Goal: Task Accomplishment & Management: Complete application form

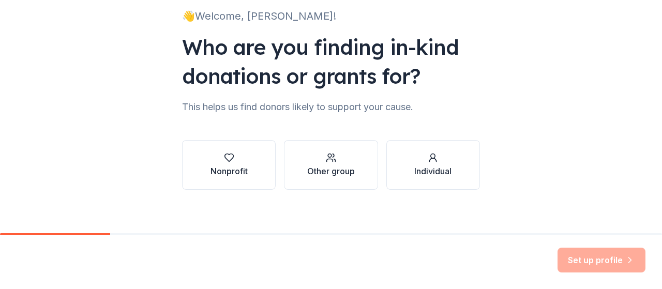
scroll to position [78, 0]
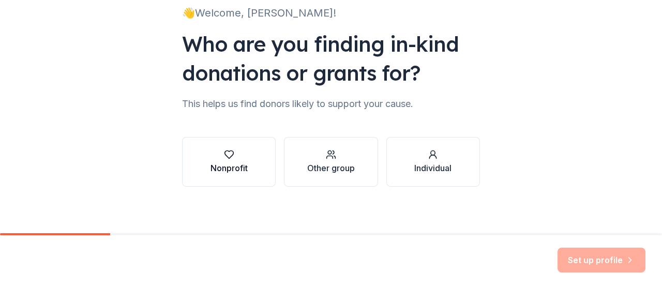
click at [233, 155] on div "button" at bounding box center [228, 154] width 37 height 10
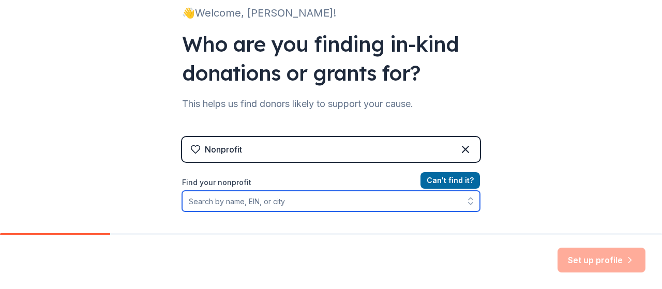
click at [262, 204] on input "Find your nonprofit" at bounding box center [331, 201] width 298 height 21
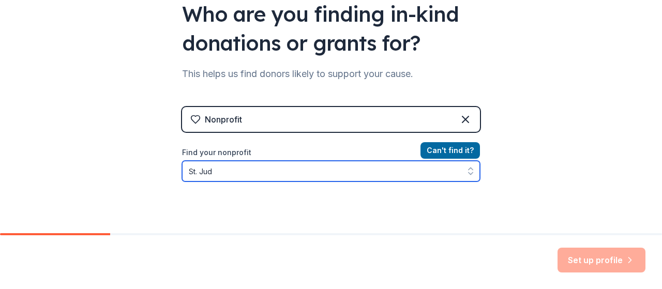
type input "St. Jude"
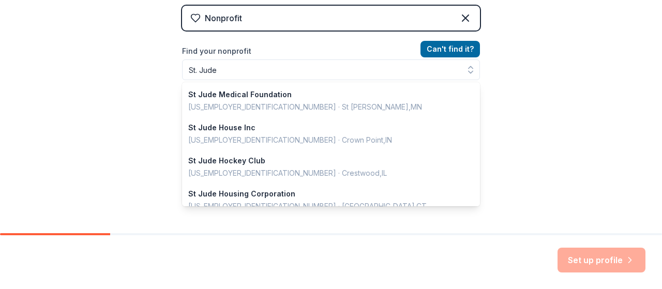
scroll to position [191, 0]
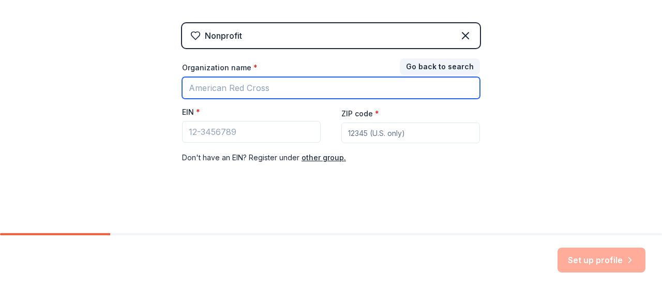
click at [299, 88] on input "Organization name *" at bounding box center [331, 88] width 298 height 22
click at [217, 85] on input "St. Jude Hospital" at bounding box center [331, 88] width 298 height 22
type input "St. Jude Children's Research Hospital"
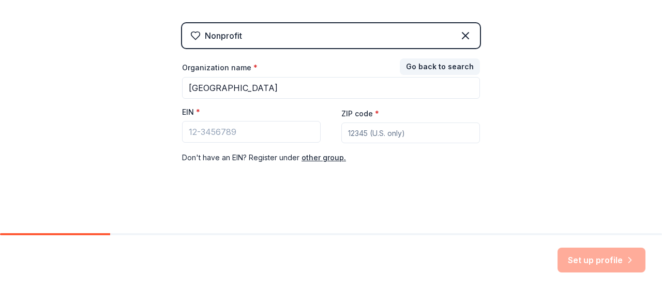
click at [390, 126] on input "ZIP code *" at bounding box center [410, 133] width 139 height 21
type input "38105"
click at [201, 131] on input "EIN *" at bounding box center [251, 132] width 139 height 22
paste input "35-1044585"
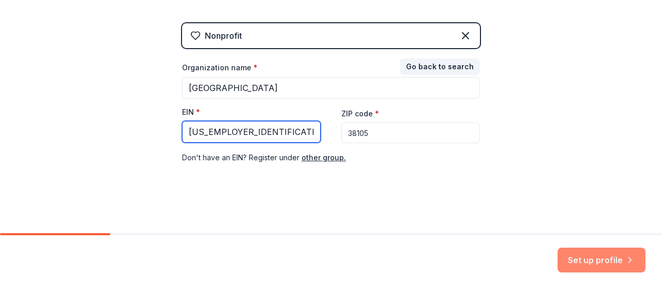
type input "35-1044585"
click at [600, 258] on button "Set up profile" at bounding box center [601, 260] width 88 height 25
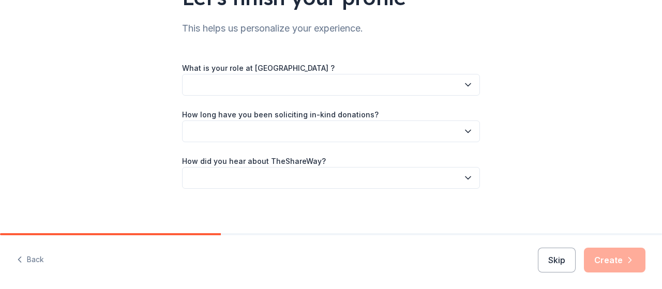
scroll to position [103, 0]
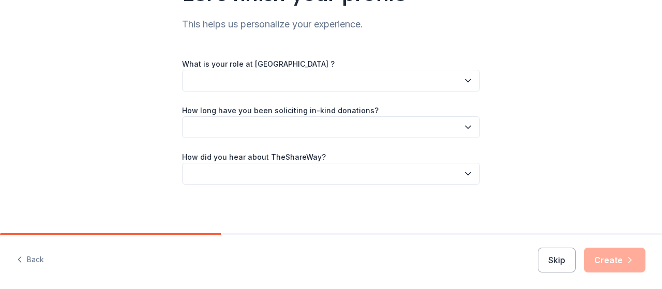
click at [465, 81] on icon "button" at bounding box center [467, 81] width 5 height 3
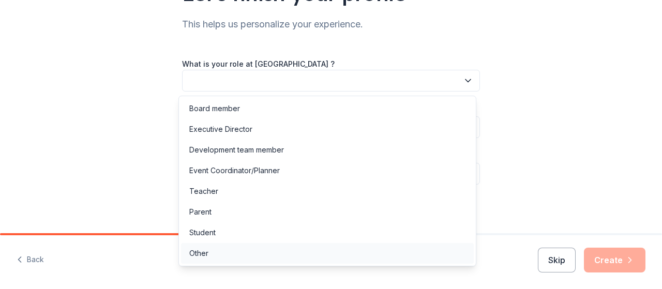
click at [309, 252] on div "Other" at bounding box center [327, 253] width 293 height 21
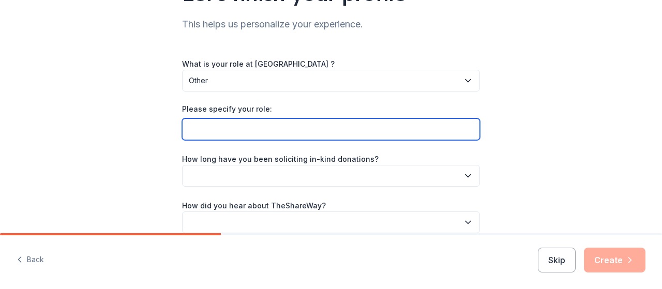
click at [395, 126] on input "Please specify your role:" at bounding box center [331, 129] width 298 height 22
type input "Runner"
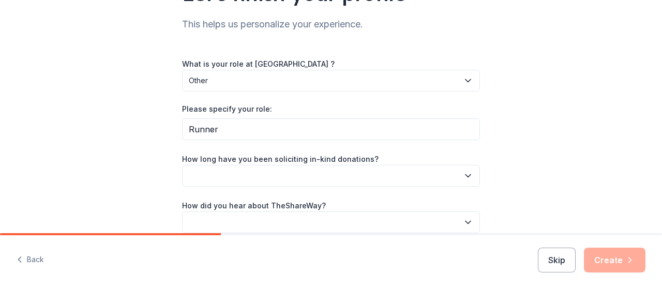
click at [412, 172] on button "button" at bounding box center [331, 176] width 298 height 22
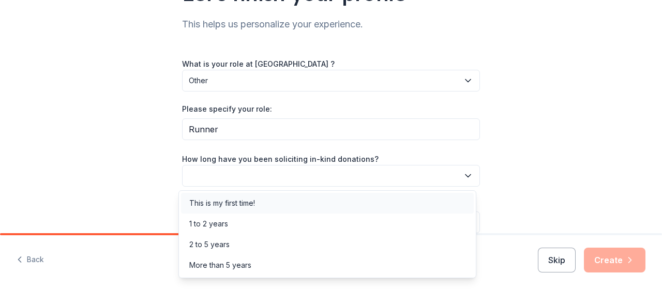
click at [373, 206] on div "This is my first time!" at bounding box center [327, 203] width 293 height 21
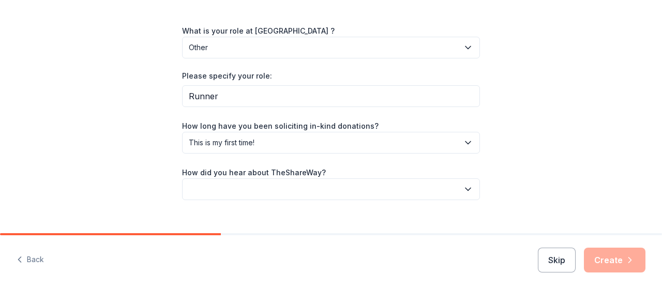
scroll to position [152, 0]
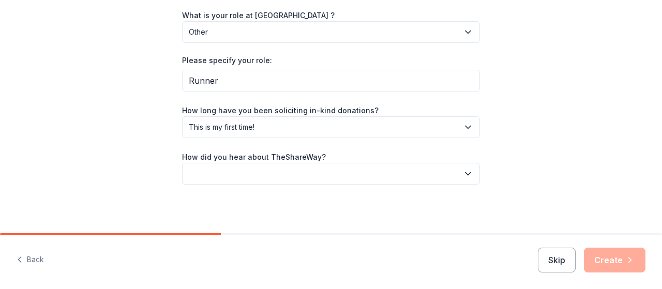
click at [451, 176] on button "button" at bounding box center [331, 174] width 298 height 22
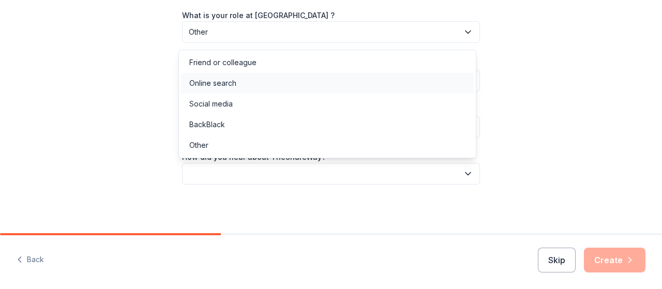
click at [421, 77] on div "Online search" at bounding box center [327, 83] width 293 height 21
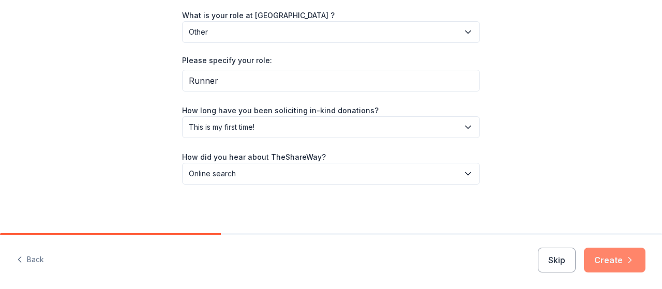
click at [623, 262] on button "Create" at bounding box center [615, 260] width 62 height 25
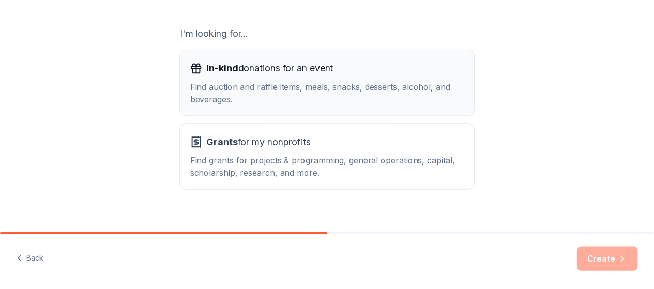
scroll to position [184, 0]
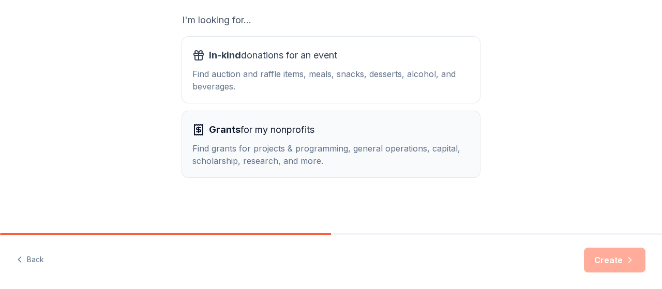
click at [308, 145] on div "Find grants for projects & programming, general operations, capital, scholarshi…" at bounding box center [330, 154] width 277 height 25
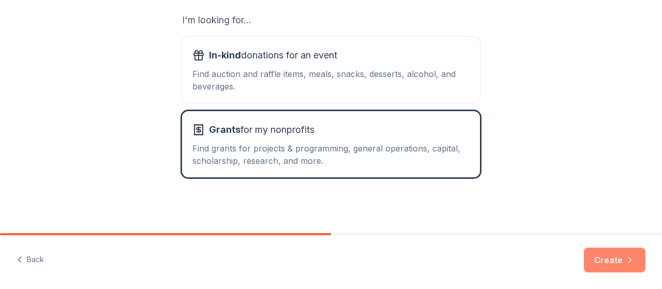
click at [623, 268] on button "Create" at bounding box center [615, 260] width 62 height 25
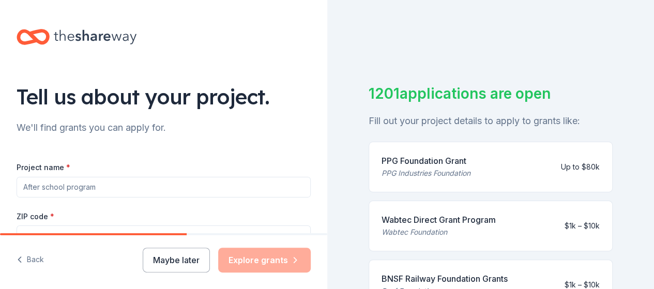
click at [158, 184] on input "Project name *" at bounding box center [164, 187] width 294 height 21
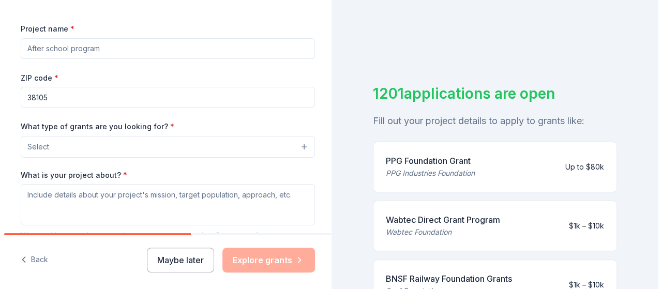
scroll to position [155, 0]
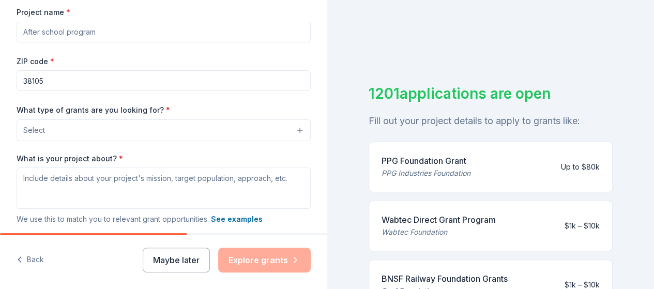
click at [252, 126] on button "Select" at bounding box center [164, 130] width 294 height 22
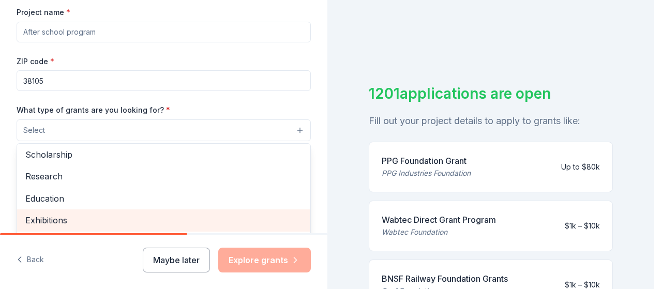
scroll to position [52, 0]
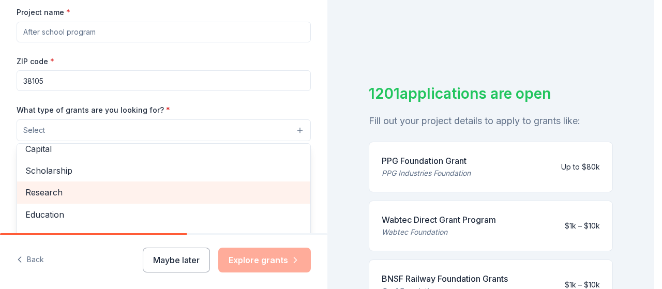
click at [185, 188] on span "Research" at bounding box center [163, 192] width 277 height 13
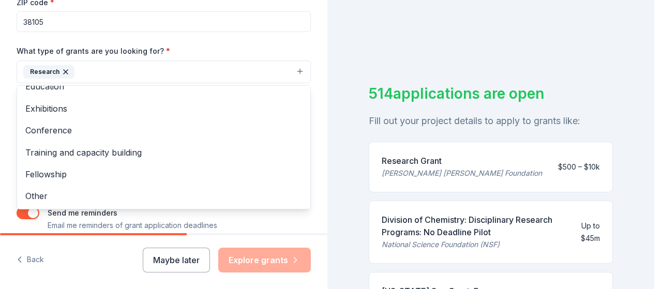
scroll to position [261, 0]
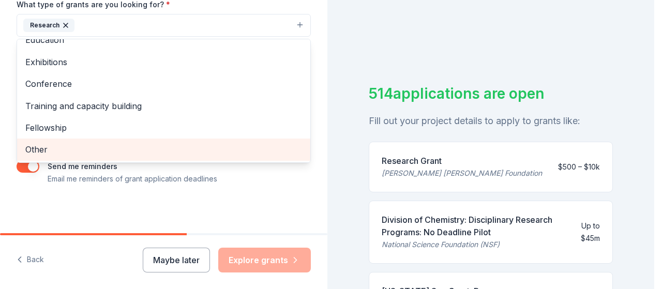
click at [256, 149] on span "Other" at bounding box center [163, 149] width 277 height 13
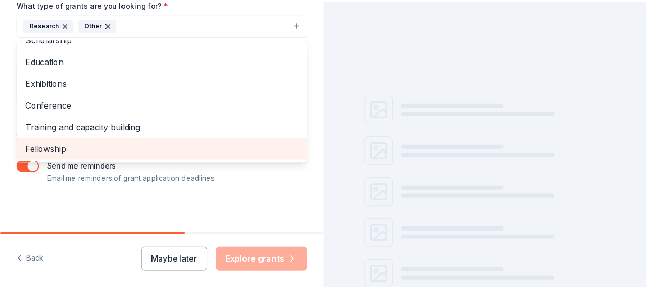
scroll to position [78, 0]
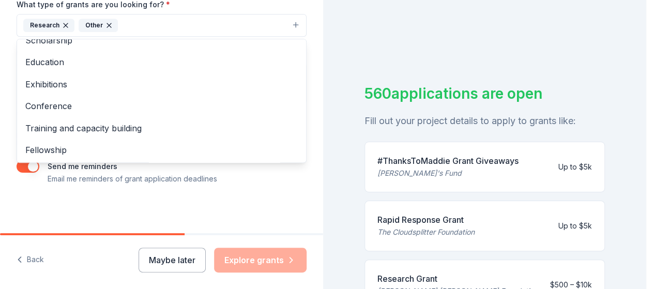
click at [68, 24] on icon "button" at bounding box center [66, 25] width 8 height 8
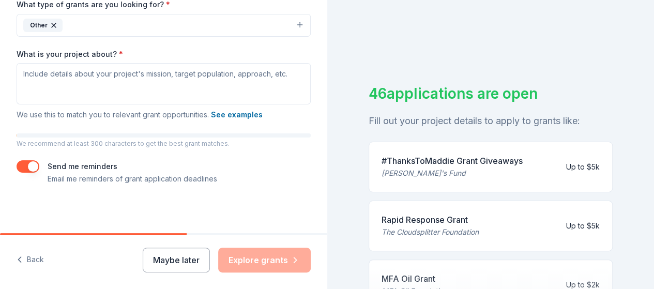
scroll to position [209, 0]
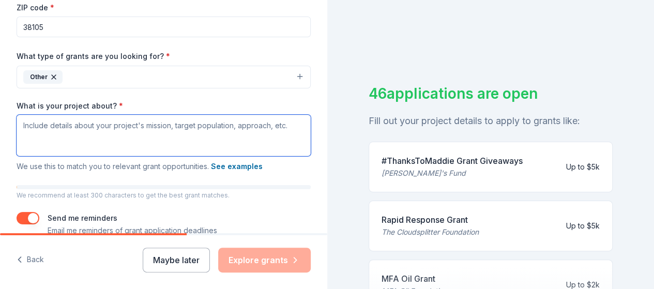
click at [135, 130] on textarea "What is your project about? *" at bounding box center [164, 135] width 294 height 41
paste textarea "https://fundraising.stjude.org/site/TR/Heroes/SJMMW?px=8675128&pg=personal&fr_i…"
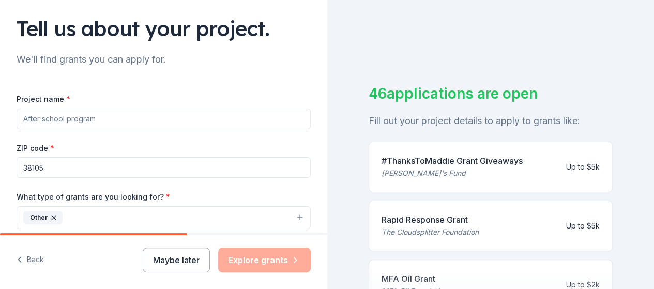
scroll to position [54, 0]
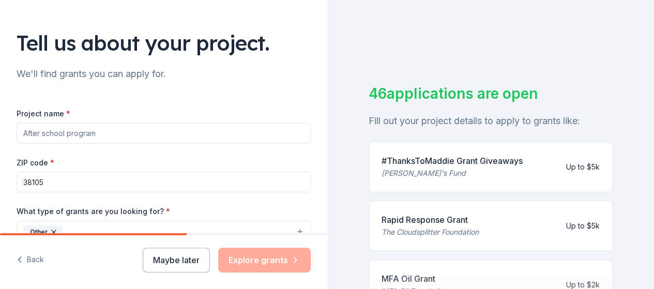
type textarea "https://fundraising.stjude.org/site/TR/Heroes/SJMMW?px=8675128&pg=personal&fr_i…"
click at [180, 135] on input "Project name *" at bounding box center [164, 133] width 294 height 21
click at [177, 128] on input "Project name *" at bounding box center [164, 133] width 294 height 21
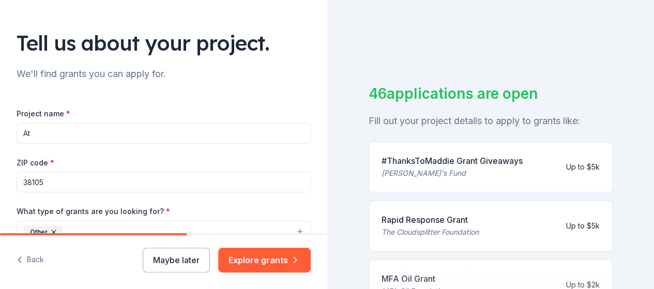
type input "A"
type input "s"
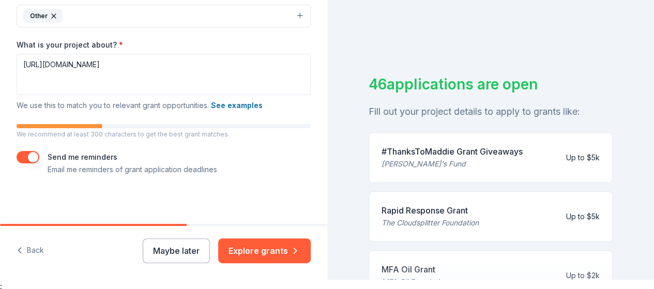
scroll to position [12, 0]
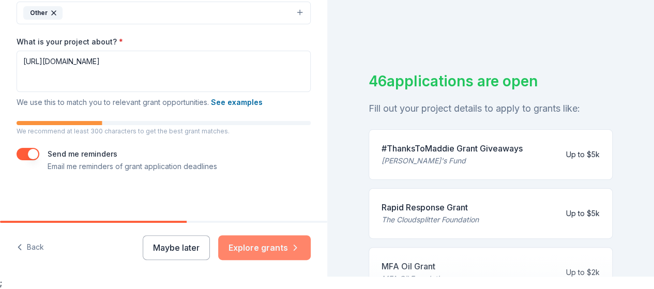
type input "St. Jude Memphis Marathon"
click at [272, 251] on button "Explore grants" at bounding box center [264, 247] width 93 height 25
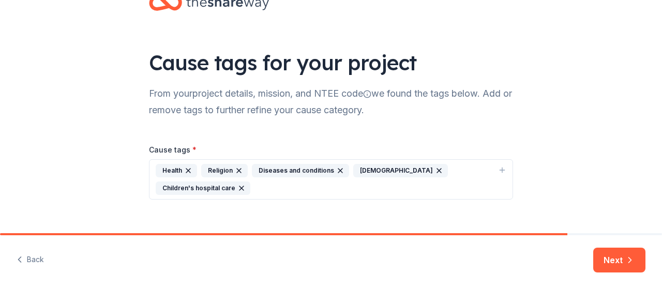
scroll to position [49, 0]
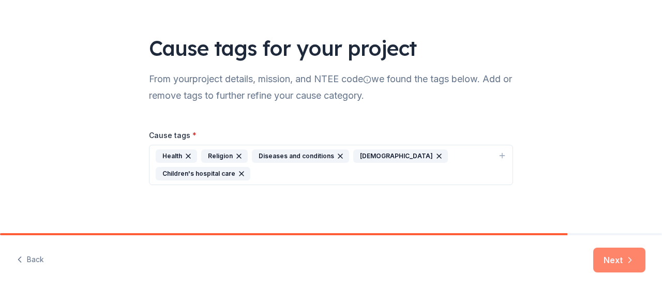
click at [625, 259] on icon "button" at bounding box center [630, 260] width 10 height 10
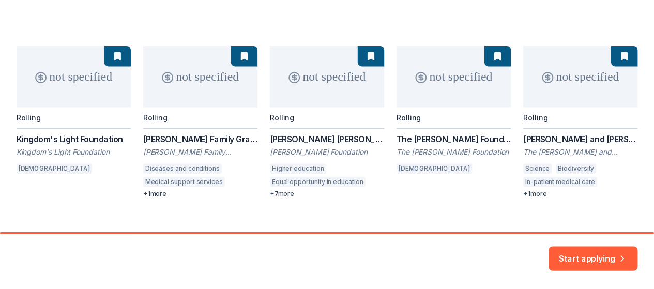
scroll to position [152, 0]
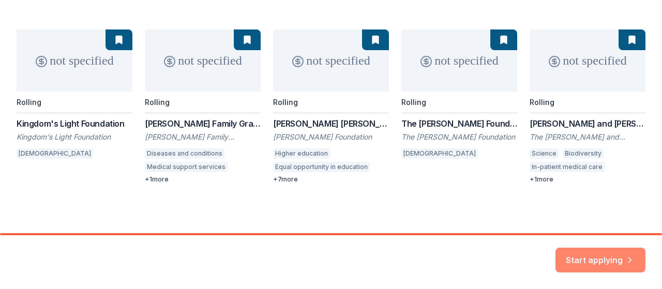
click at [598, 258] on button "Start applying" at bounding box center [600, 254] width 90 height 25
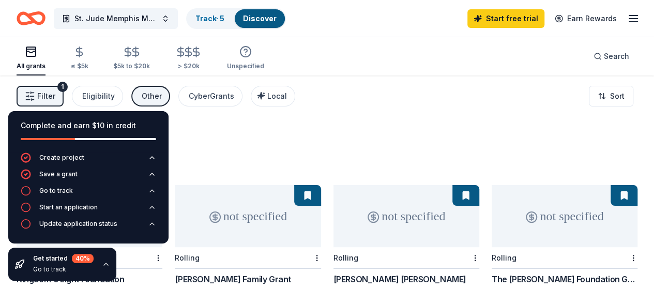
click at [263, 140] on div "40 results in Memphis, TN" at bounding box center [327, 150] width 621 height 46
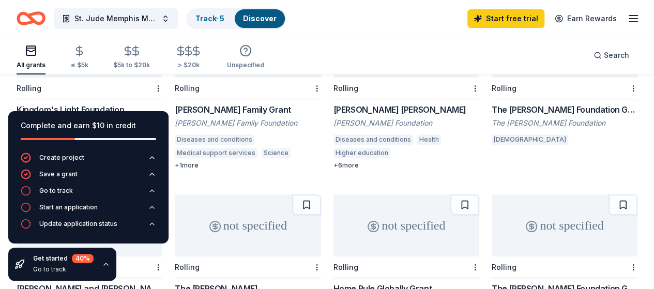
scroll to position [155, 0]
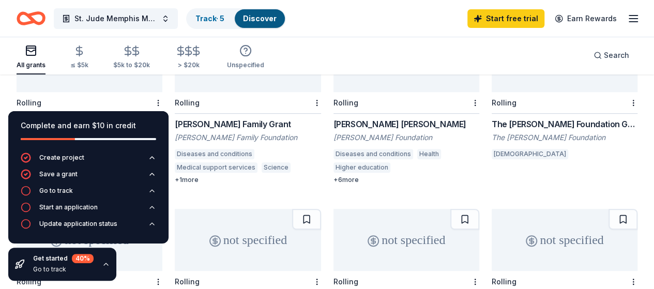
click at [202, 92] on div "Rolling" at bounding box center [248, 103] width 146 height 22
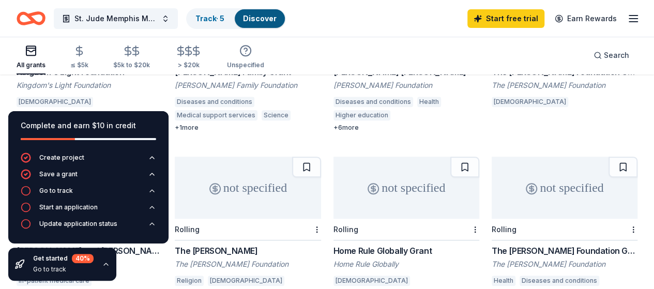
scroll to position [259, 0]
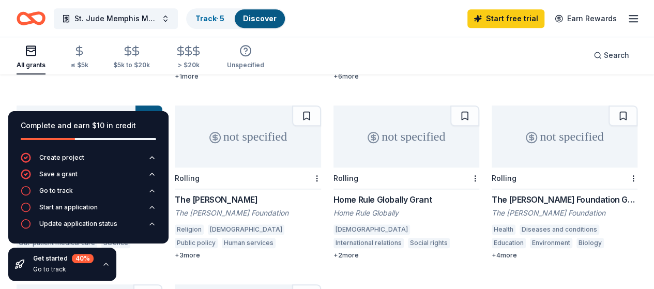
click at [103, 264] on icon "button" at bounding box center [106, 264] width 8 height 8
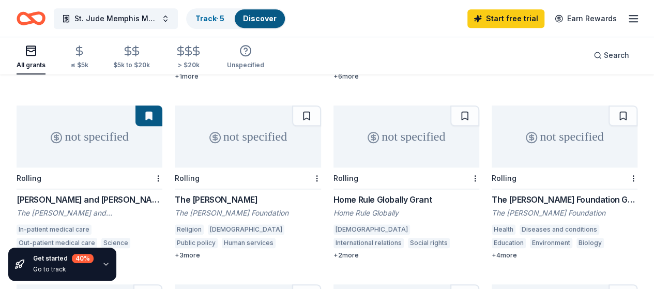
click at [175, 122] on div "not specified" at bounding box center [248, 136] width 146 height 62
click at [492, 177] on div "not specified Rolling The Vandeventer Foundation Grant The Vandeventer Foundati…" at bounding box center [565, 182] width 146 height 154
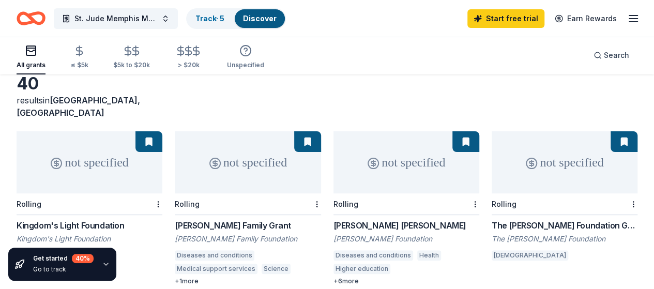
scroll to position [52, 0]
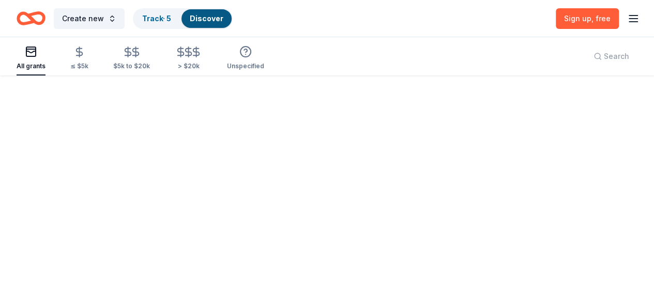
scroll to position [0, 0]
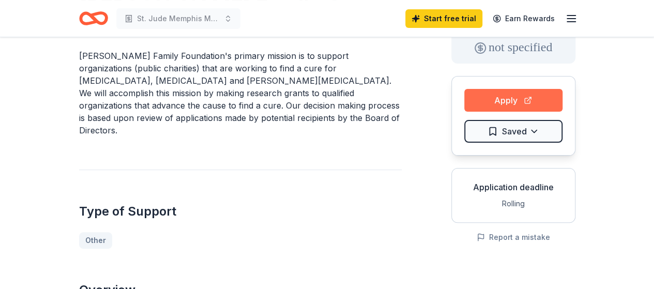
scroll to position [52, 0]
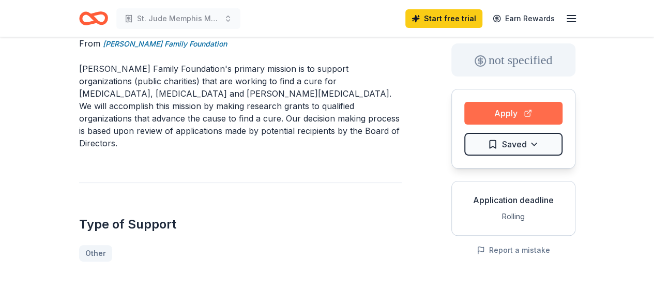
click at [538, 111] on button "Apply" at bounding box center [513, 113] width 98 height 23
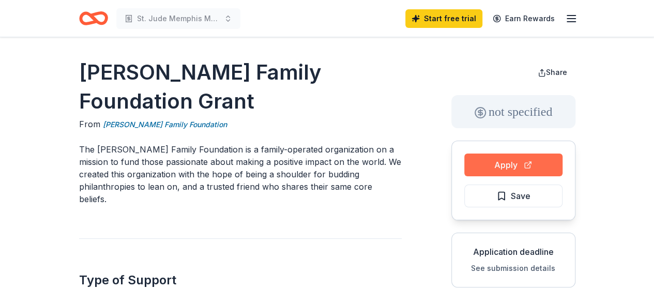
click at [514, 169] on button "Apply" at bounding box center [513, 165] width 98 height 23
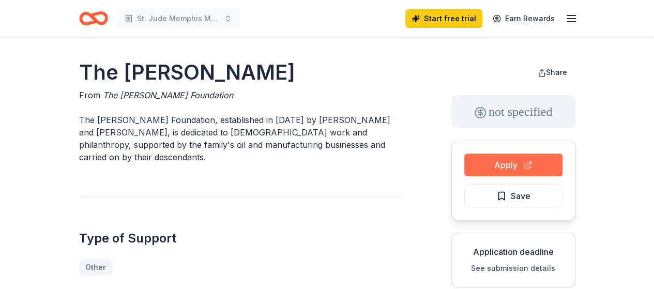
click at [526, 160] on button "Apply" at bounding box center [513, 165] width 98 height 23
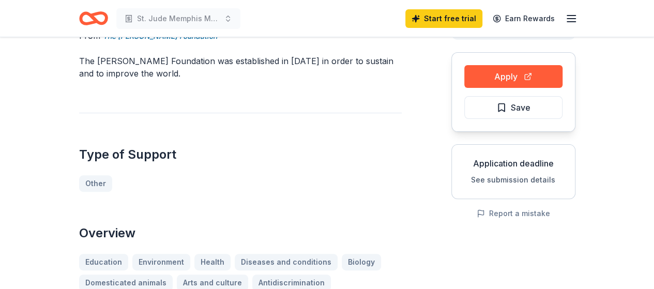
scroll to position [103, 0]
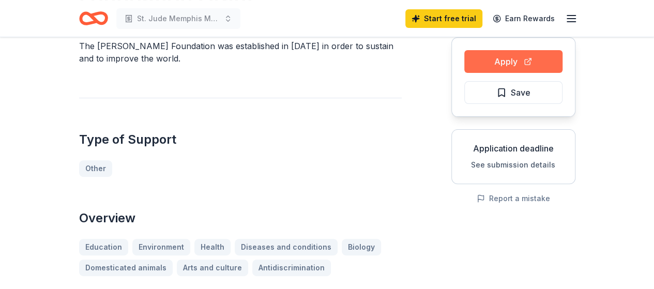
click at [533, 56] on button "Apply" at bounding box center [513, 61] width 98 height 23
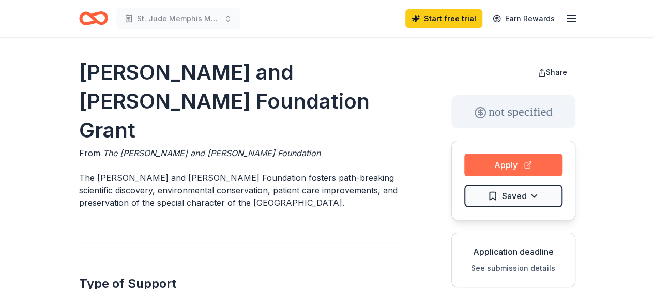
click at [525, 162] on button "Apply" at bounding box center [513, 165] width 98 height 23
